Goal: Navigation & Orientation: Find specific page/section

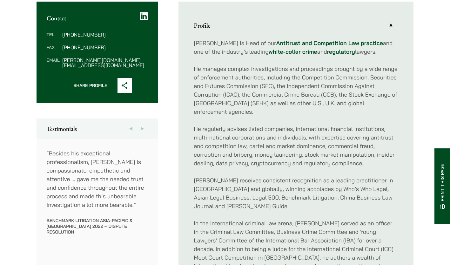
scroll to position [255, 0]
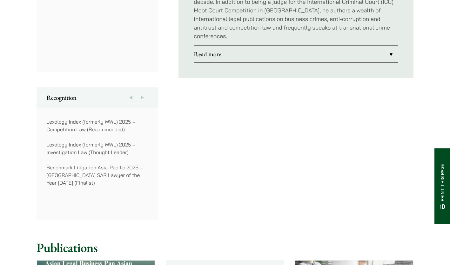
scroll to position [539, 0]
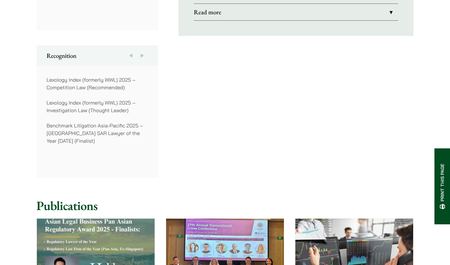
click at [145, 45] on button "Next" at bounding box center [142, 55] width 11 height 20
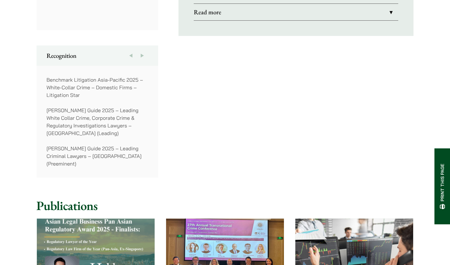
click at [145, 45] on button "Next" at bounding box center [142, 55] width 11 height 20
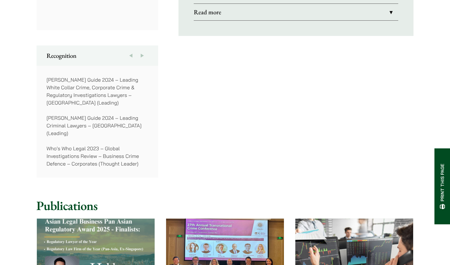
click at [145, 45] on button "Next" at bounding box center [142, 55] width 11 height 20
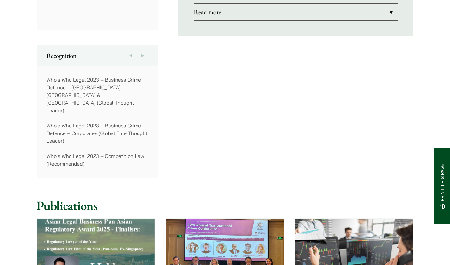
click at [145, 45] on button "Next" at bounding box center [142, 55] width 11 height 20
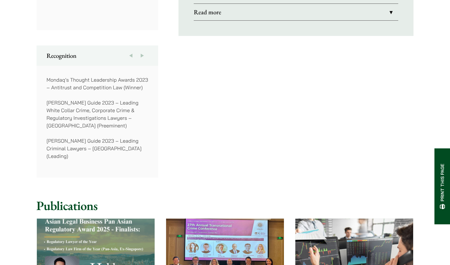
click at [145, 45] on button "Next" at bounding box center [142, 55] width 11 height 20
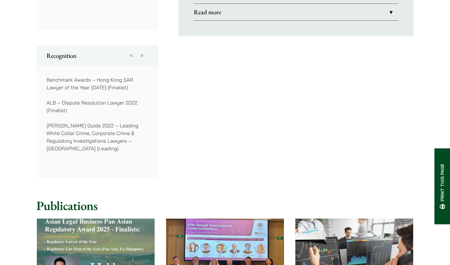
click at [145, 45] on button "Next" at bounding box center [142, 55] width 11 height 20
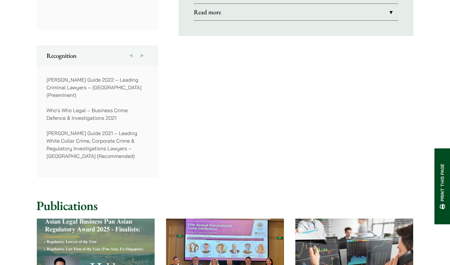
click at [145, 45] on button "Next" at bounding box center [142, 55] width 11 height 20
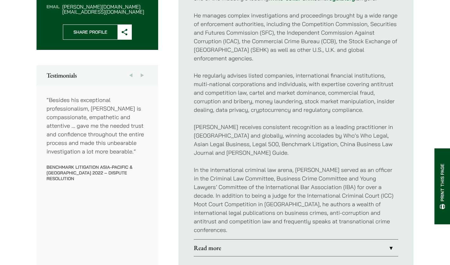
scroll to position [300, 0]
